Goal: Task Accomplishment & Management: Manage account settings

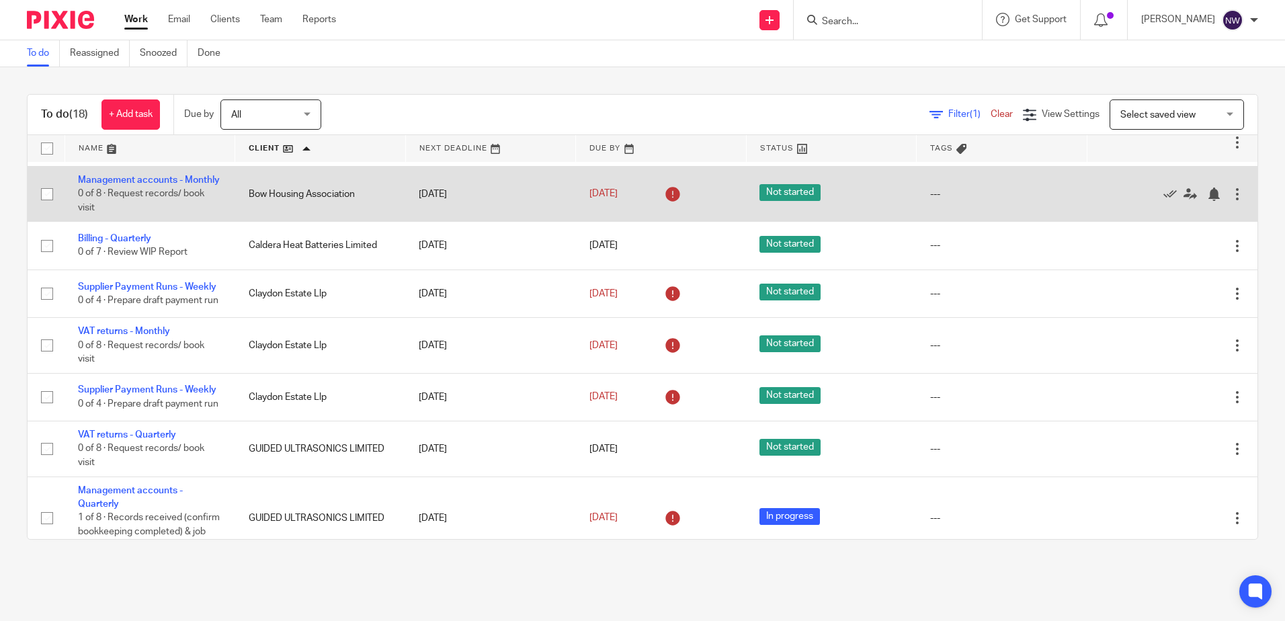
scroll to position [67, 0]
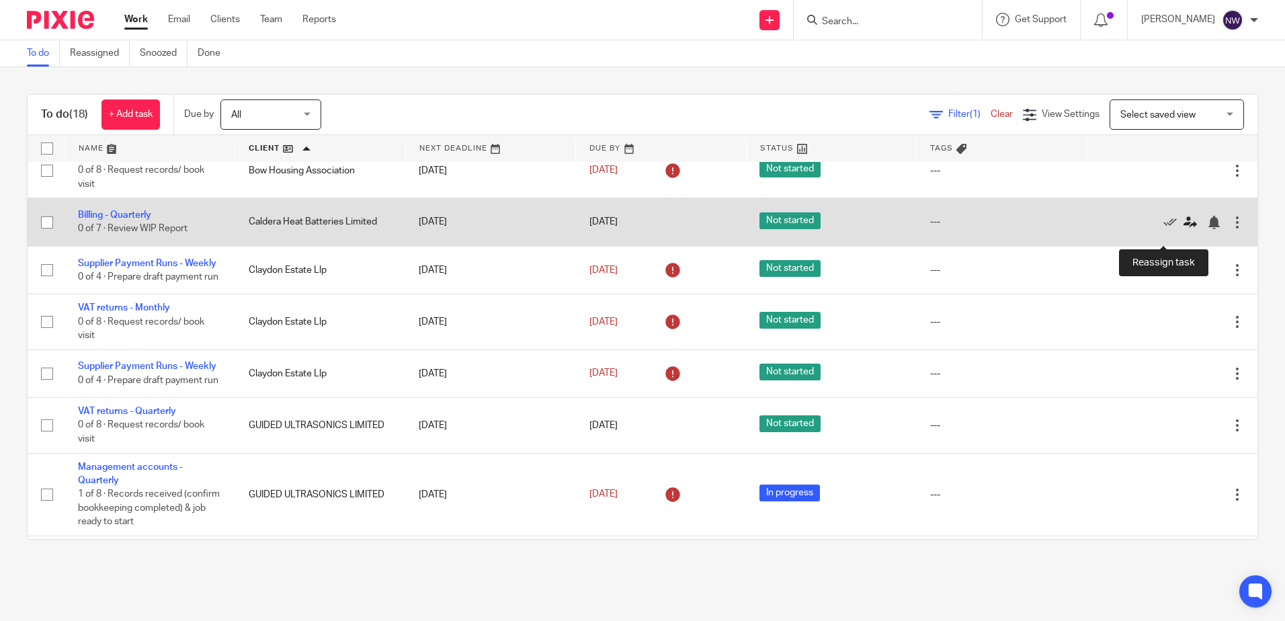
click at [1183, 229] on icon at bounding box center [1189, 222] width 13 height 13
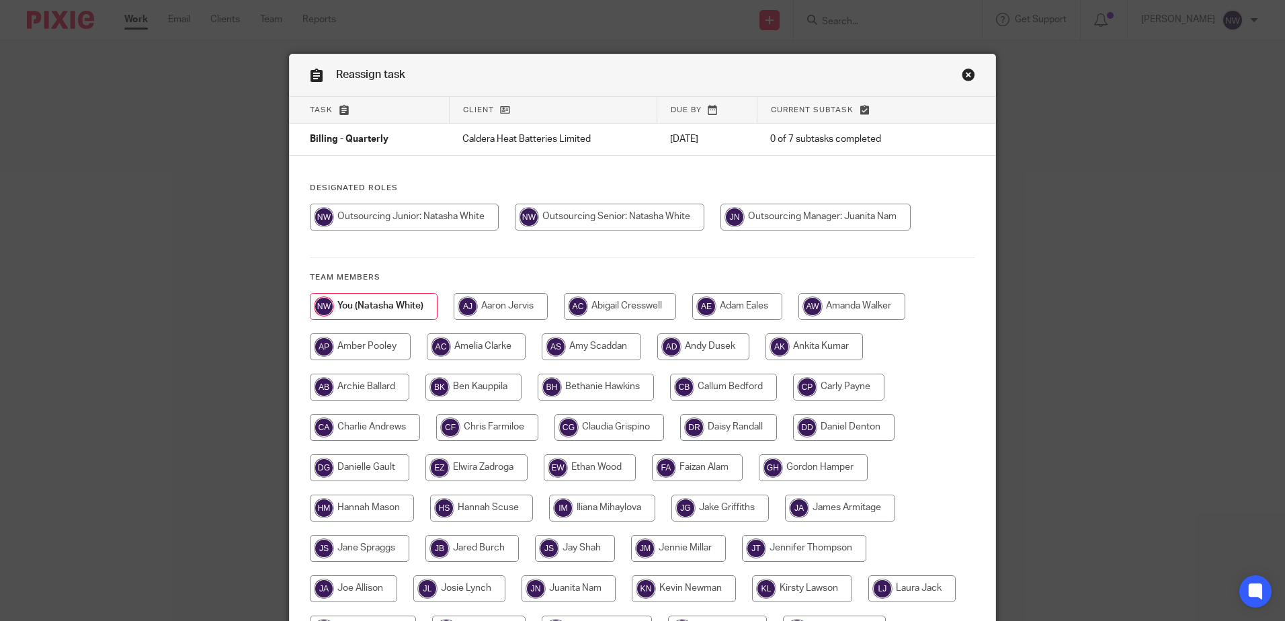
click at [787, 217] on input "radio" at bounding box center [815, 217] width 190 height 27
radio input "true"
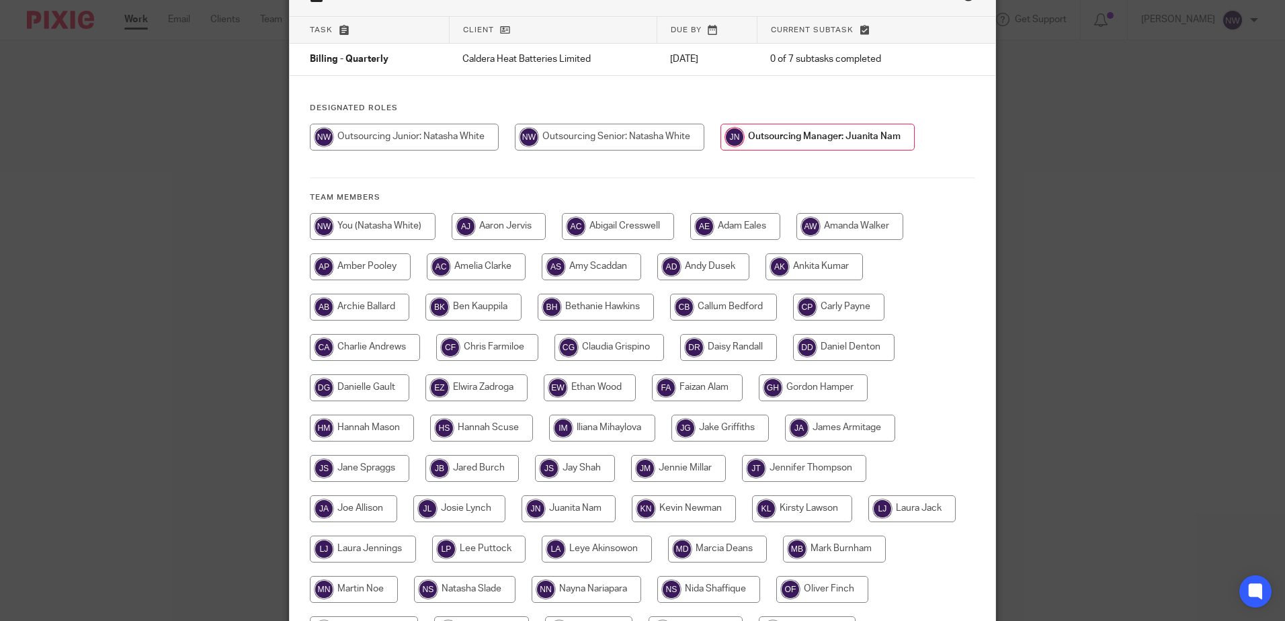
scroll to position [269, 0]
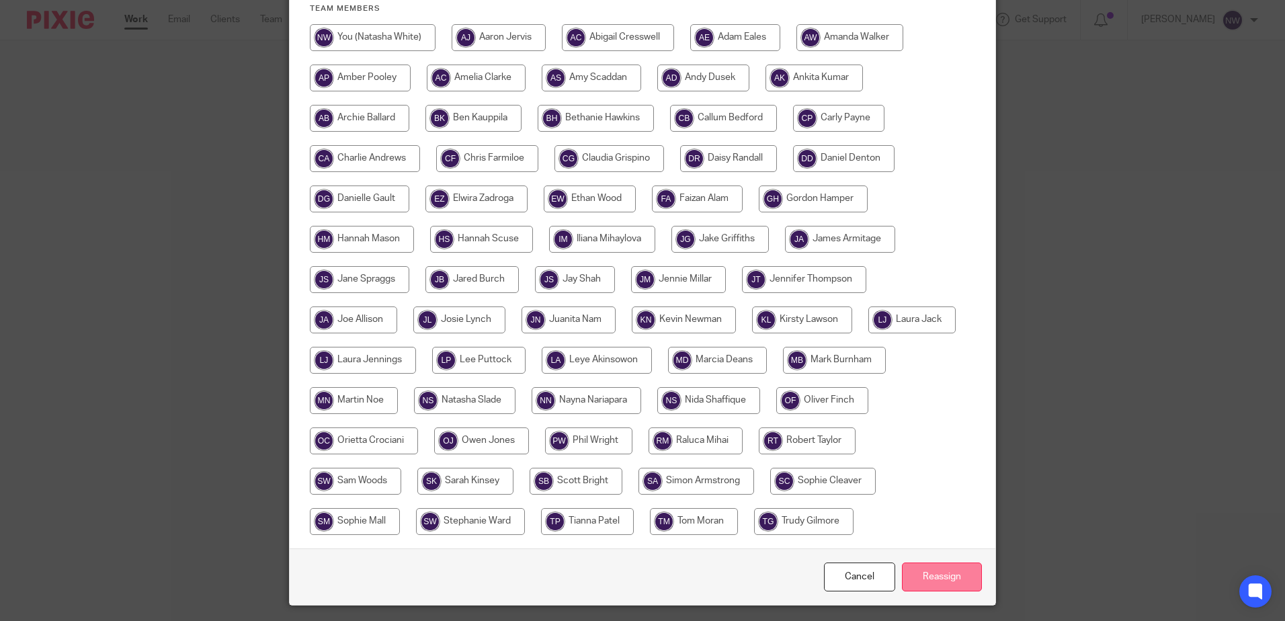
click at [947, 570] on input "Reassign" at bounding box center [942, 576] width 80 height 29
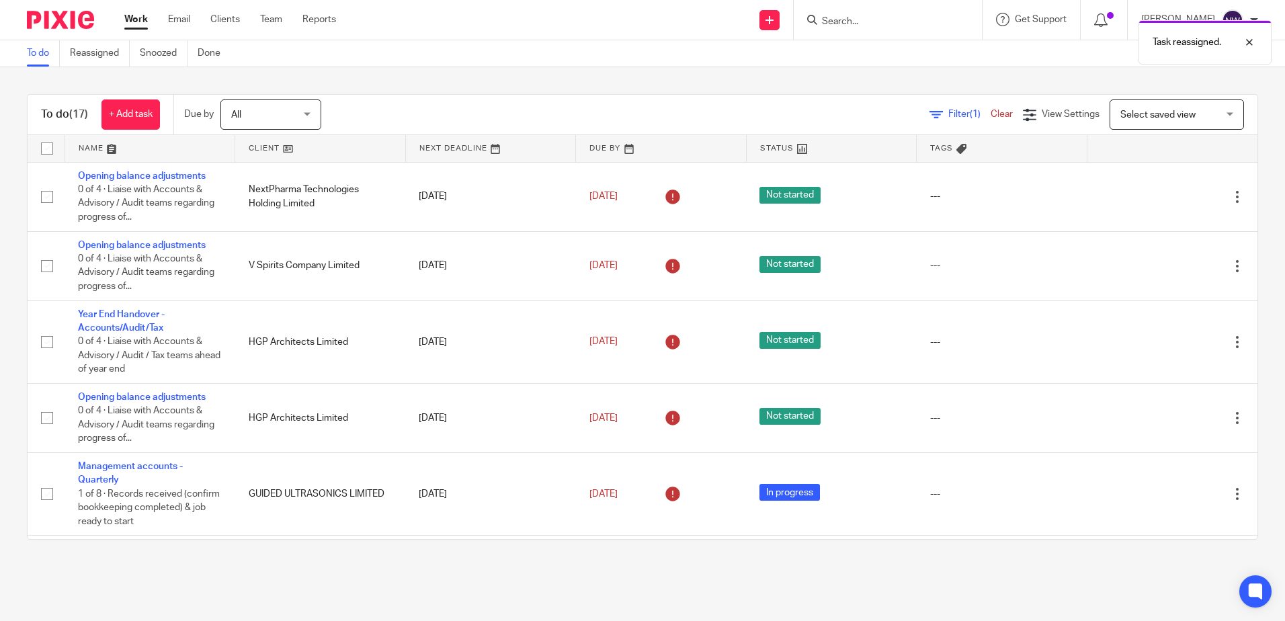
click at [288, 146] on link at bounding box center [320, 148] width 170 height 27
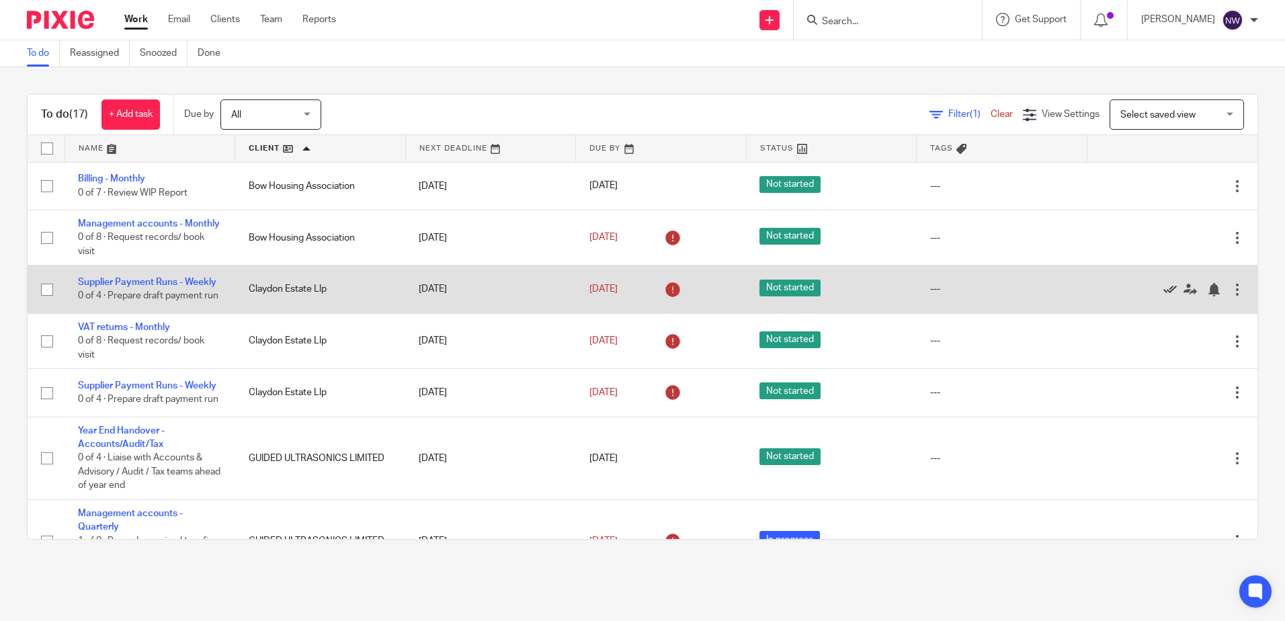
click at [1163, 296] on icon at bounding box center [1169, 289] width 13 height 13
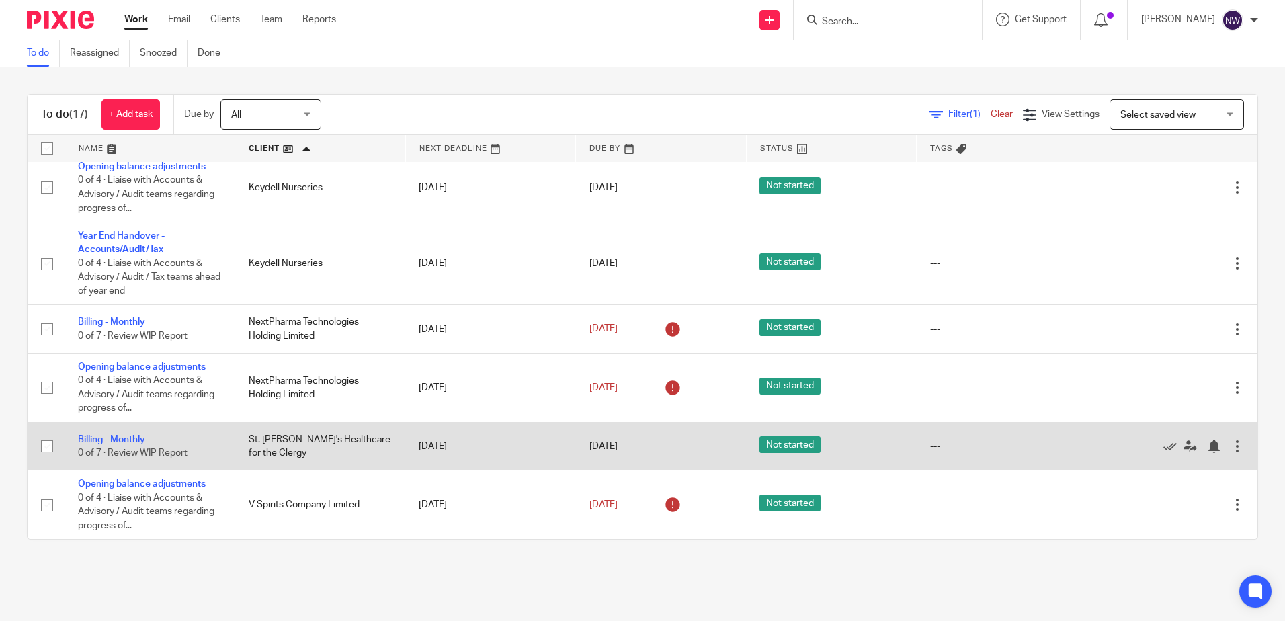
scroll to position [693, 0]
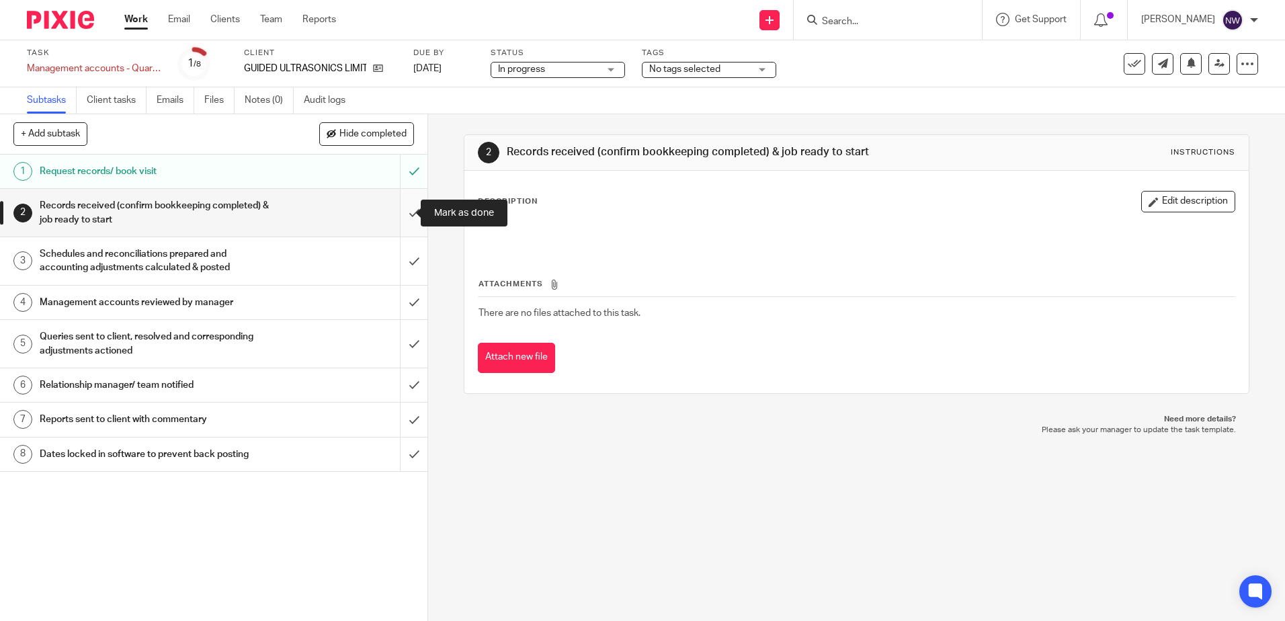
click at [395, 212] on input "submit" at bounding box center [213, 213] width 427 height 48
click at [396, 261] on input "submit" at bounding box center [213, 261] width 427 height 48
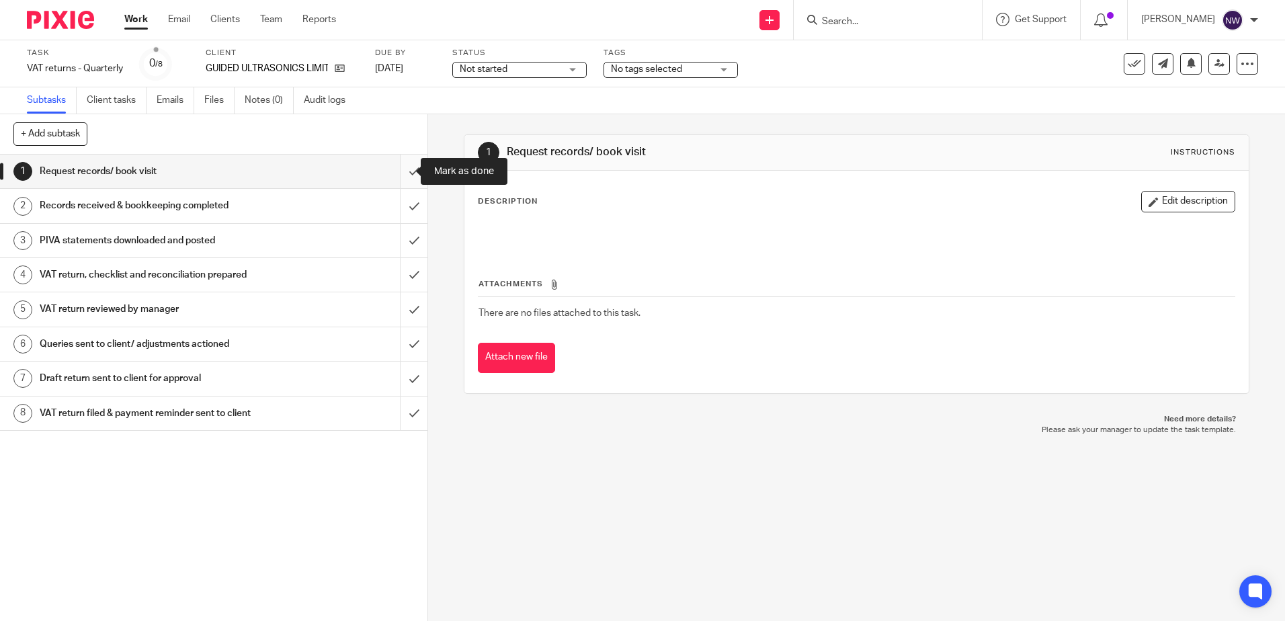
click at [398, 168] on input "submit" at bounding box center [213, 172] width 427 height 34
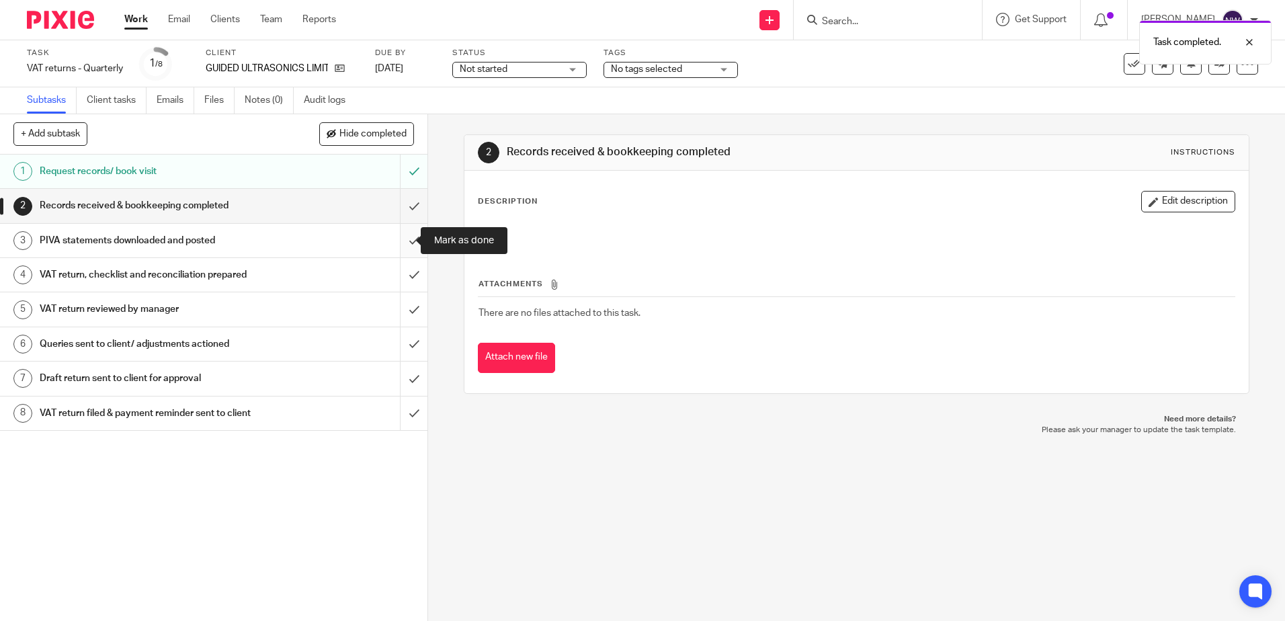
click at [396, 238] on input "submit" at bounding box center [213, 241] width 427 height 34
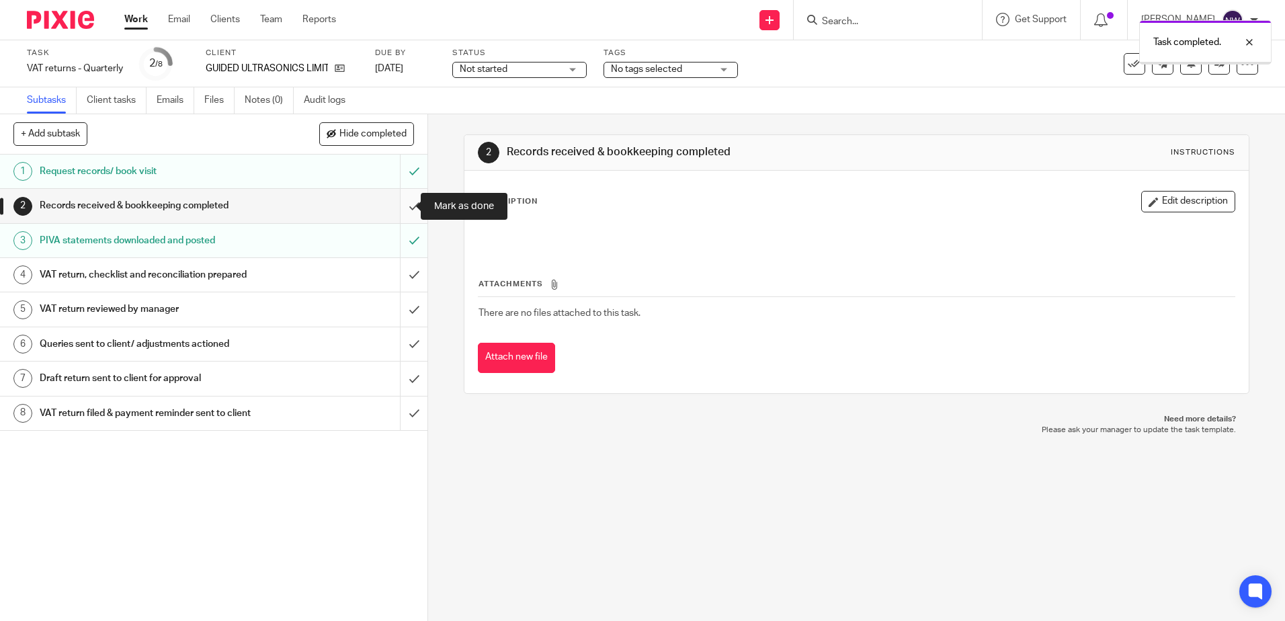
click at [397, 200] on input "submit" at bounding box center [213, 206] width 427 height 34
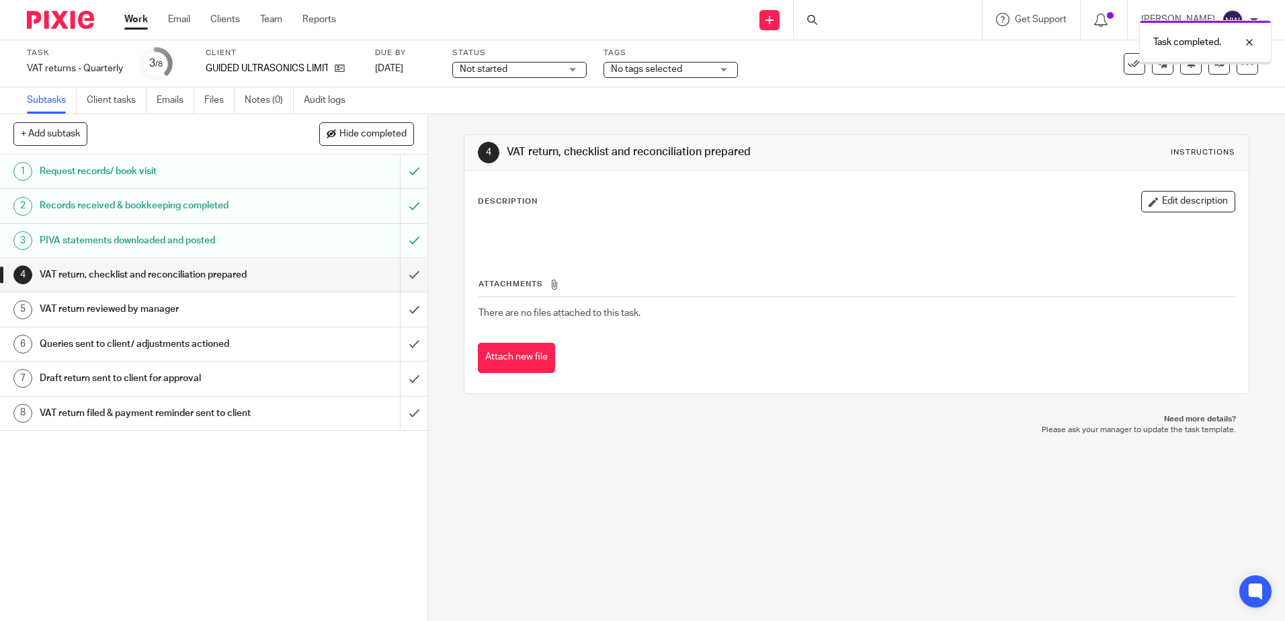
click at [567, 75] on div "Not started Not started" at bounding box center [519, 70] width 134 height 16
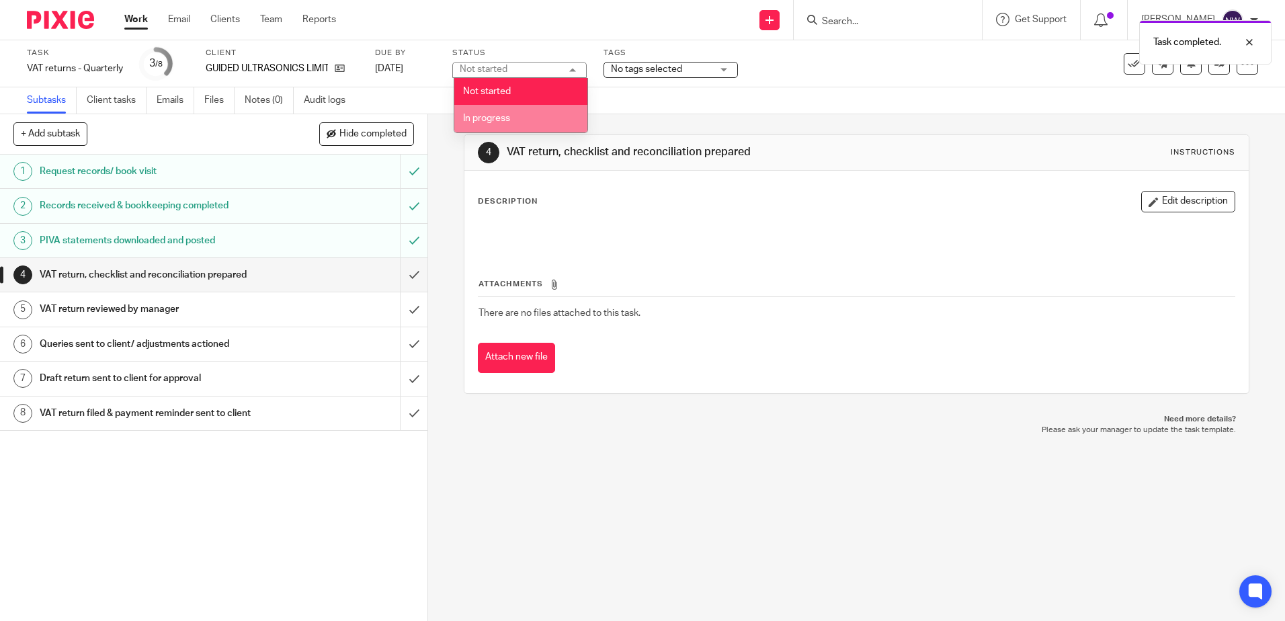
click at [490, 118] on span "In progress" at bounding box center [486, 118] width 47 height 9
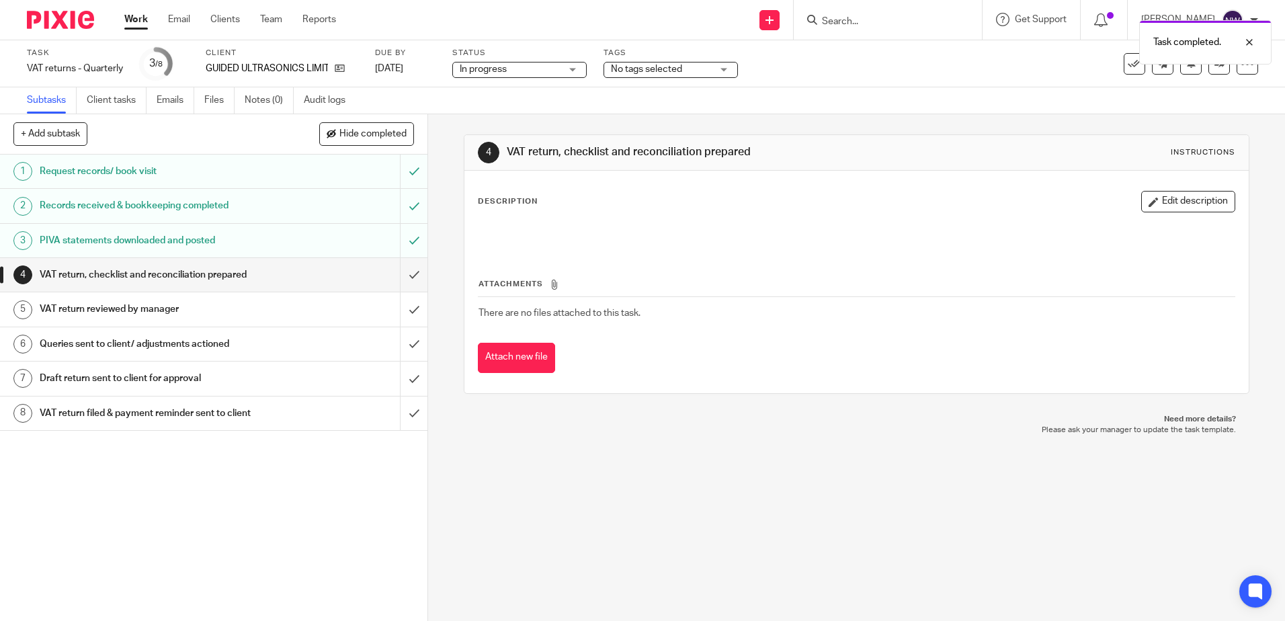
click at [662, 68] on span "No tags selected" at bounding box center [646, 68] width 71 height 9
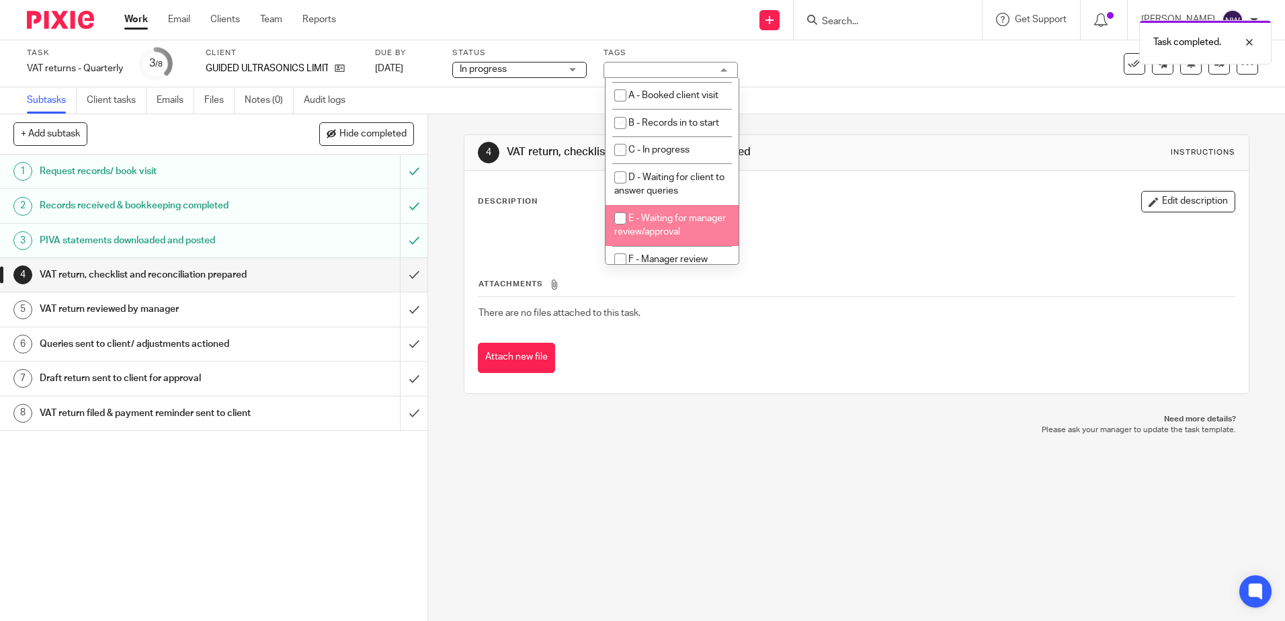
scroll to position [67, 0]
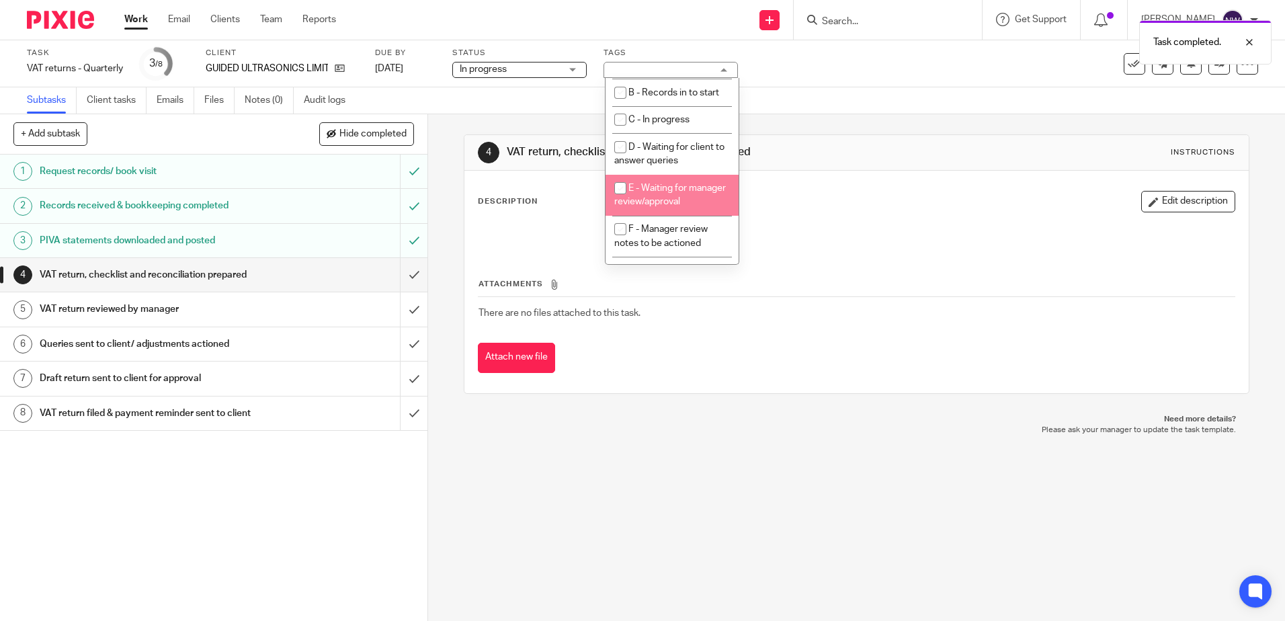
click at [677, 206] on li "E - Waiting for manager review/approval" at bounding box center [671, 195] width 133 height 41
checkbox input "true"
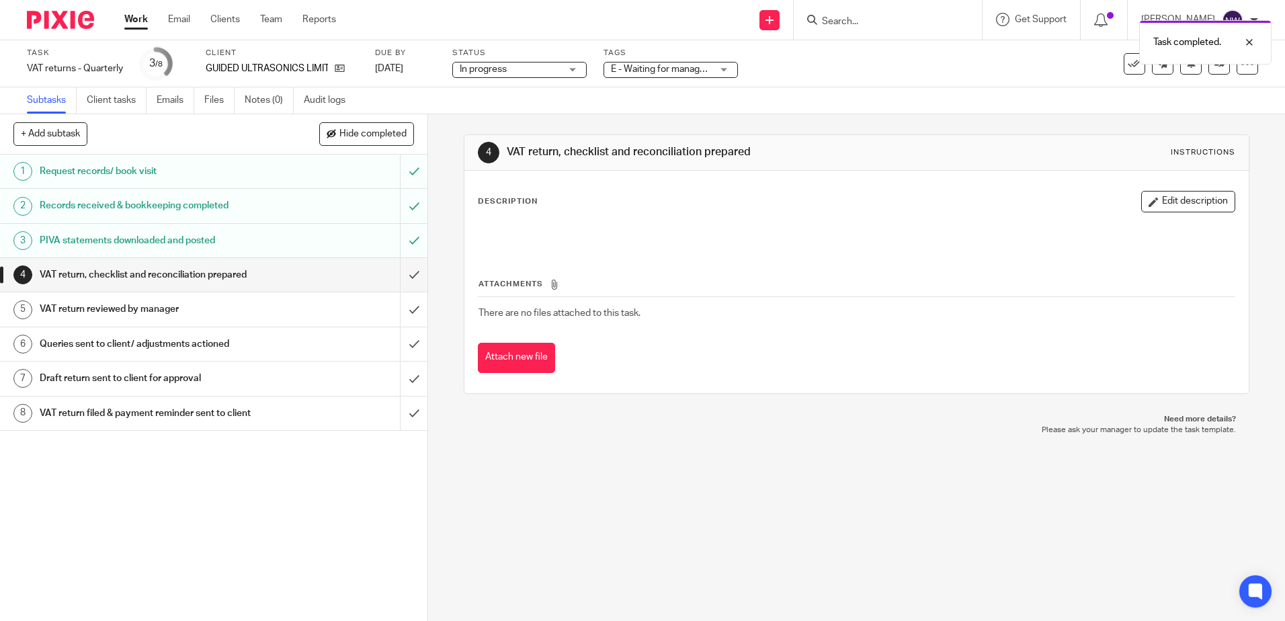
click at [832, 118] on div "4 VAT return, checklist and reconciliation prepared Instructions Description Ed…" at bounding box center [856, 264] width 785 height 300
click at [1214, 68] on icon at bounding box center [1219, 63] width 10 height 10
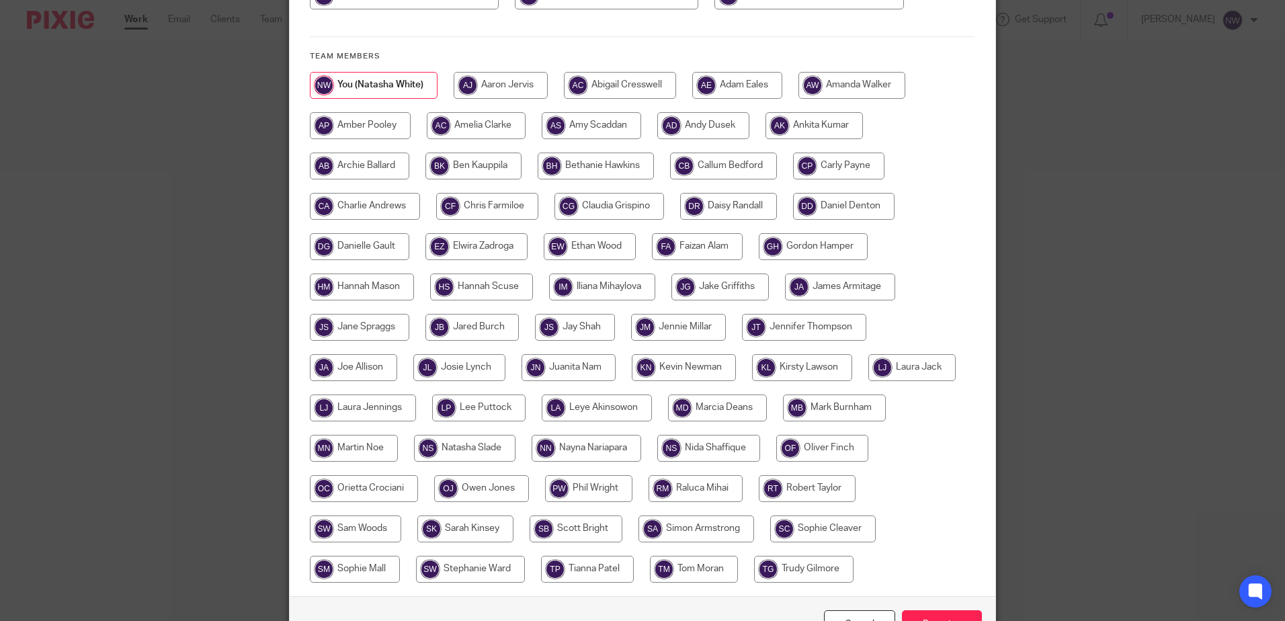
scroll to position [307, 0]
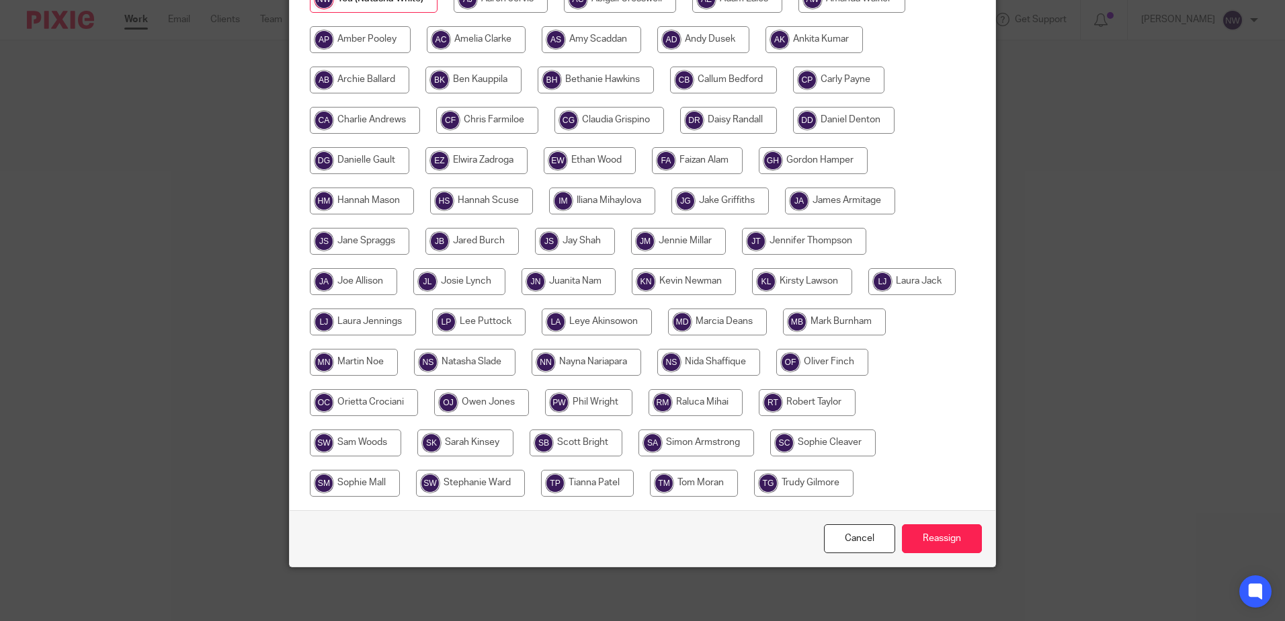
click at [785, 480] on input "radio" at bounding box center [803, 483] width 99 height 27
radio input "true"
click at [927, 532] on input "Reassign" at bounding box center [942, 538] width 80 height 29
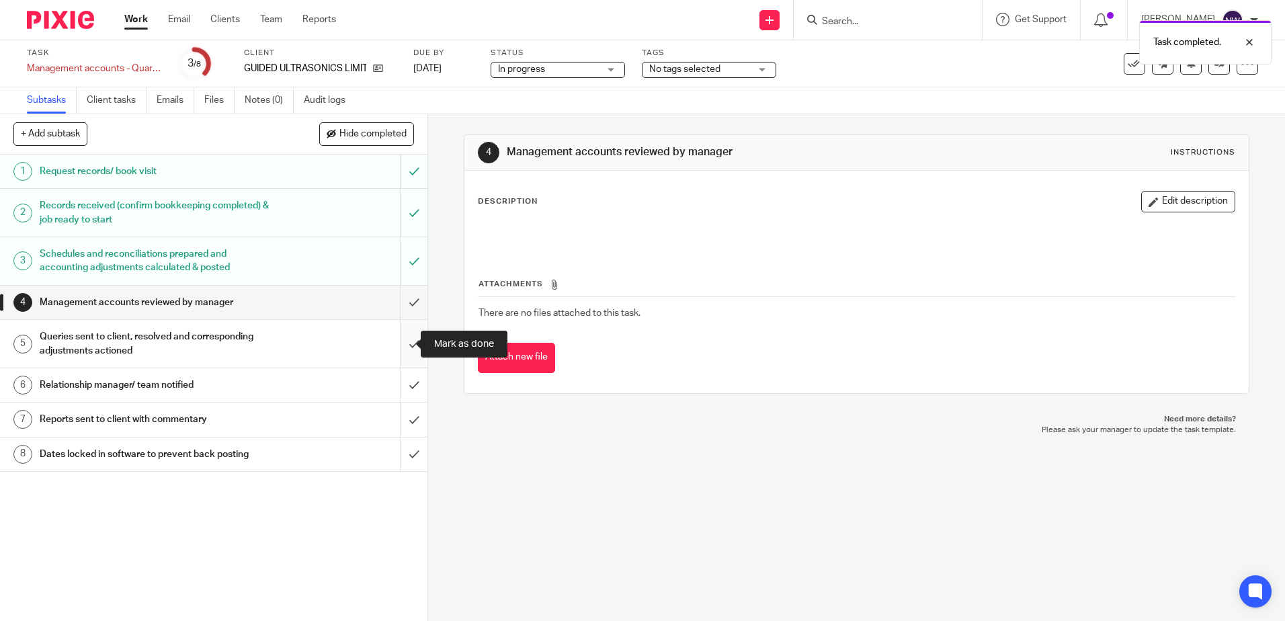
click at [394, 347] on input "submit" at bounding box center [213, 344] width 427 height 48
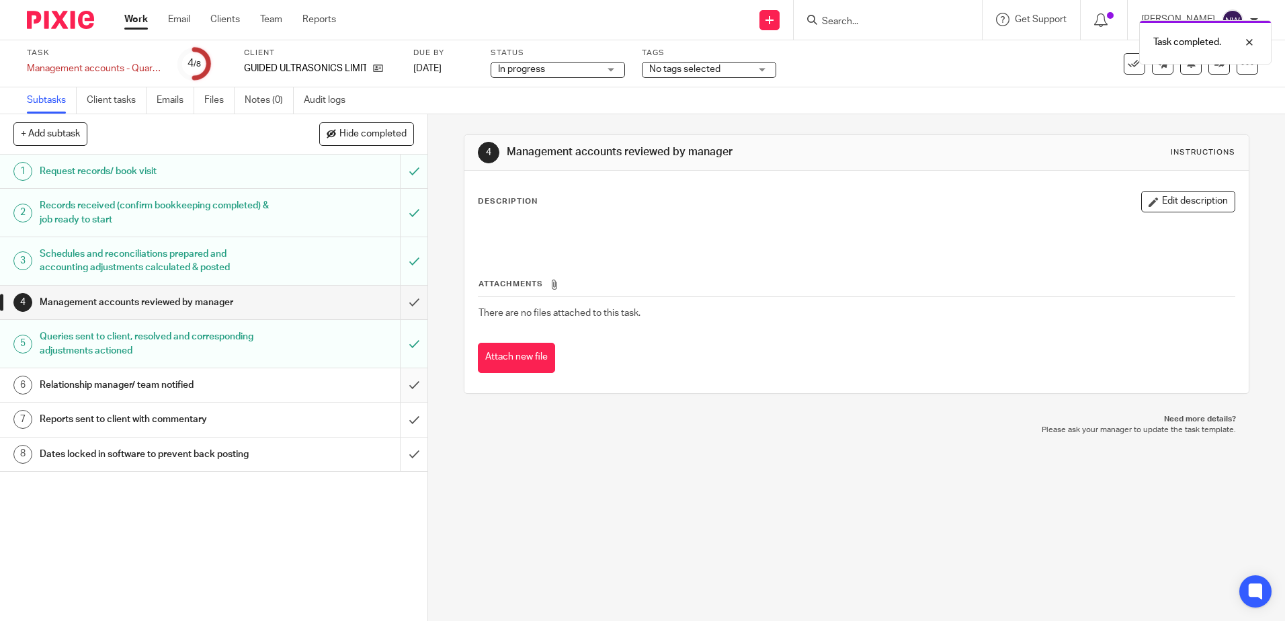
click at [405, 390] on input "submit" at bounding box center [213, 385] width 427 height 34
click at [404, 424] on input "submit" at bounding box center [213, 419] width 427 height 34
drag, startPoint x: 689, startPoint y: 67, endPoint x: 704, endPoint y: 105, distance: 40.7
click at [689, 67] on span "No tags selected" at bounding box center [684, 68] width 71 height 9
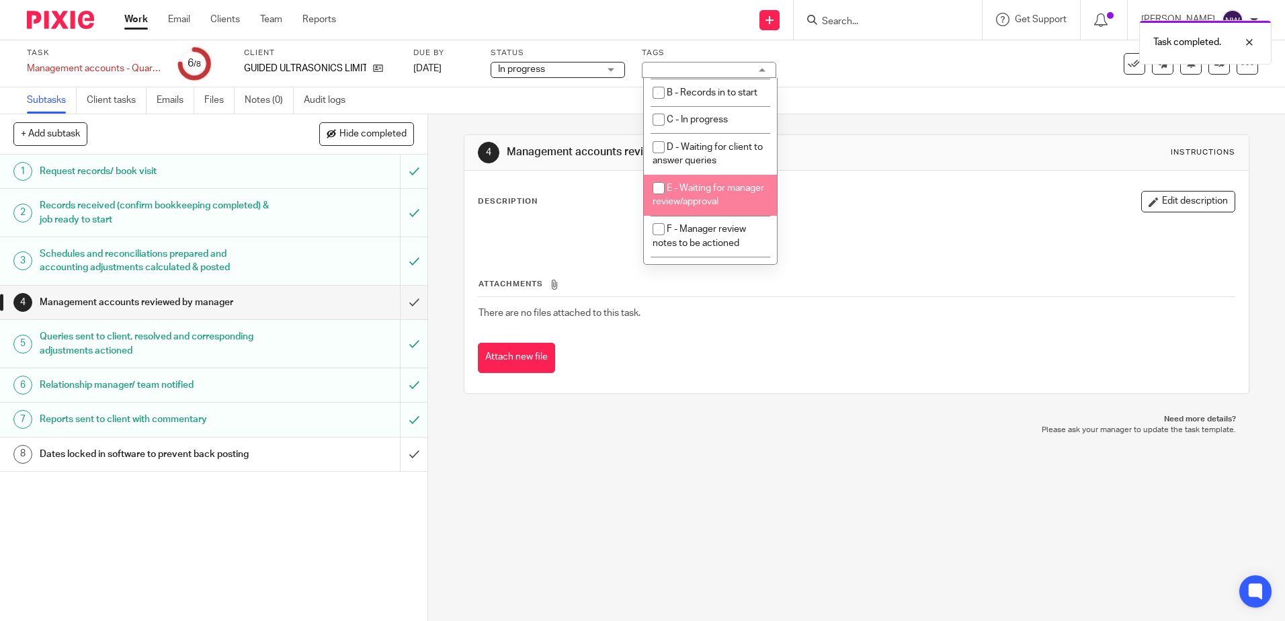
scroll to position [134, 0]
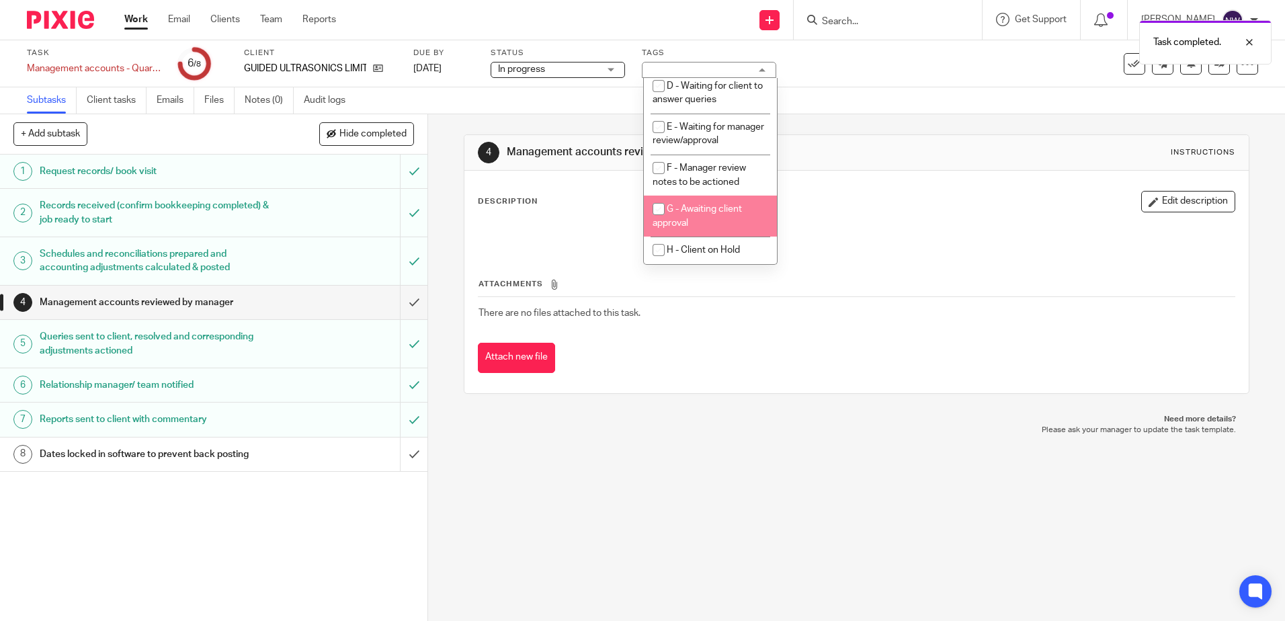
click at [684, 224] on li "G - Awaiting client approval" at bounding box center [710, 216] width 133 height 41
checkbox input "true"
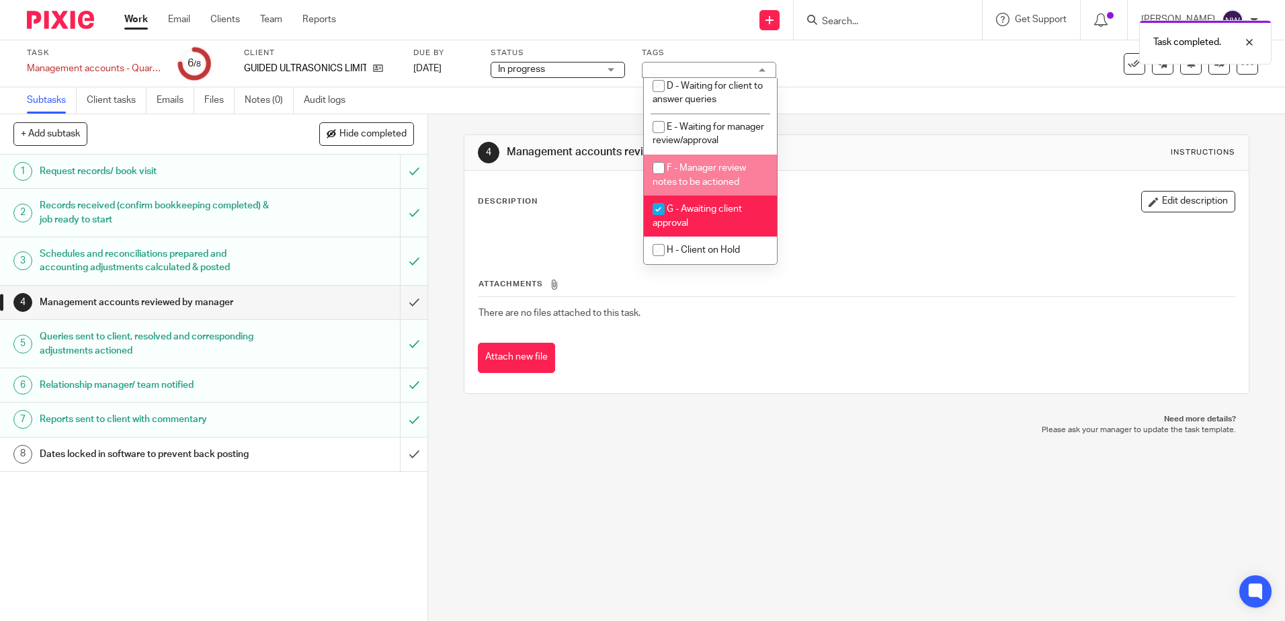
click at [621, 524] on div "4 Management accounts reviewed by manager Instructions Description Edit descrip…" at bounding box center [856, 367] width 857 height 507
